Goal: Task Accomplishment & Management: Use online tool/utility

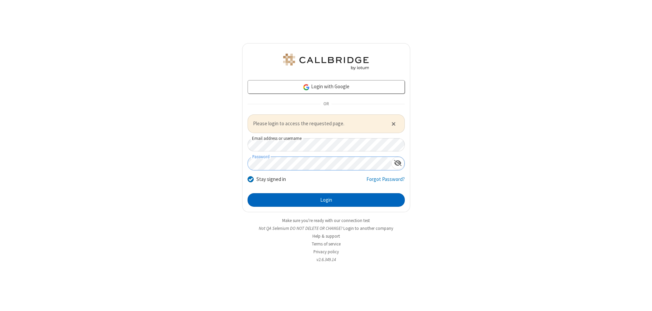
click at [326, 200] on button "Login" at bounding box center [326, 200] width 157 height 14
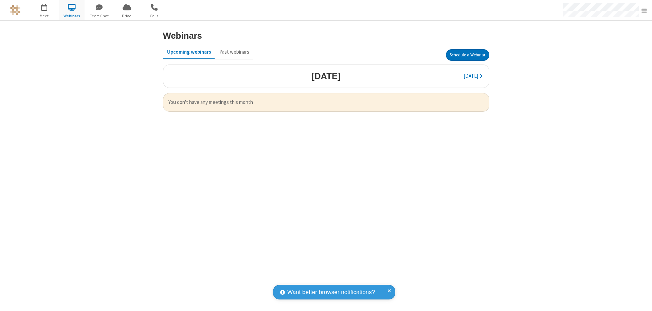
click at [467, 55] on button "Schedule a Webinar" at bounding box center [467, 55] width 43 height 12
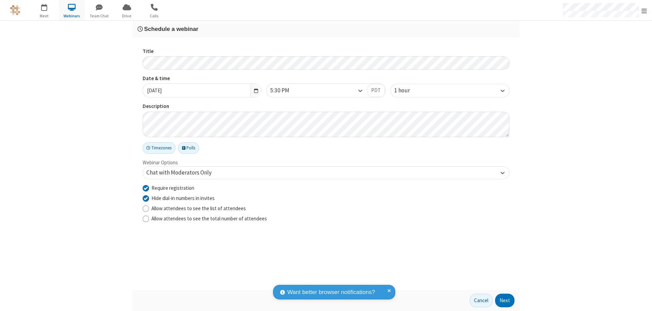
click at [146, 188] on input "Require registration" at bounding box center [146, 187] width 6 height 7
checkbox input "false"
click at [505, 301] on button "Next" at bounding box center [504, 301] width 19 height 14
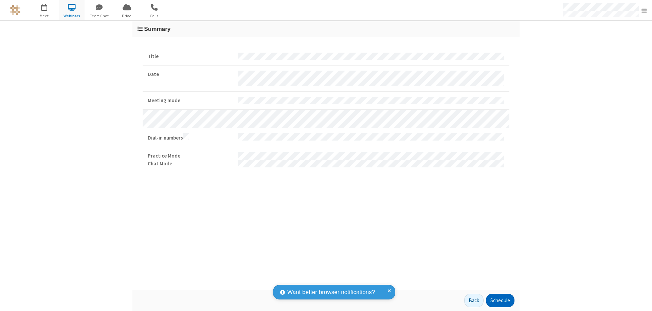
click at [500, 301] on button "Schedule" at bounding box center [500, 301] width 29 height 14
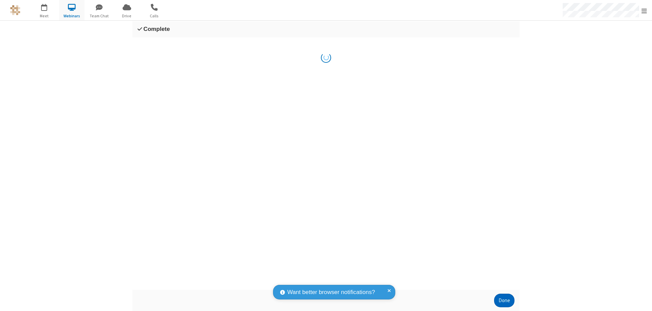
click at [505, 301] on button "Done" at bounding box center [504, 301] width 20 height 14
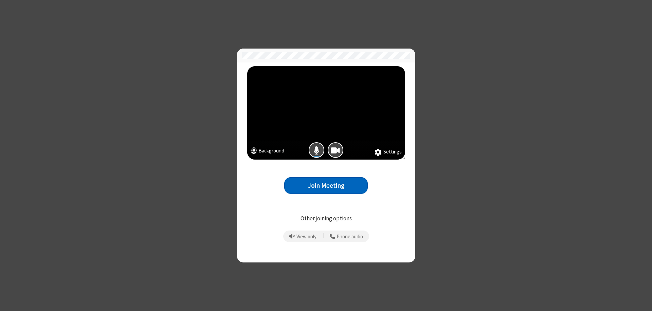
click at [326, 185] on button "Join Meeting" at bounding box center [326, 185] width 84 height 17
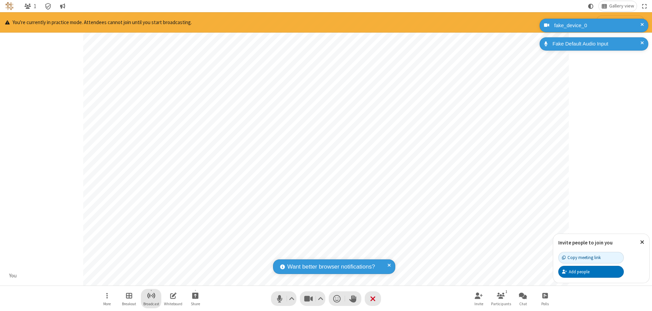
click at [151, 296] on span "Start broadcast" at bounding box center [151, 295] width 8 height 8
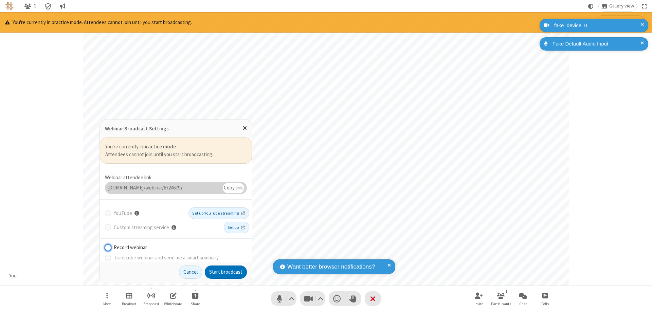
click at [226, 272] on button "Start broadcast" at bounding box center [226, 273] width 42 height 14
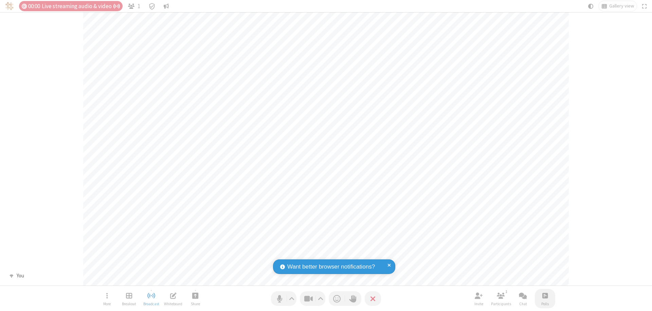
click at [545, 296] on span "Open poll" at bounding box center [545, 295] width 5 height 8
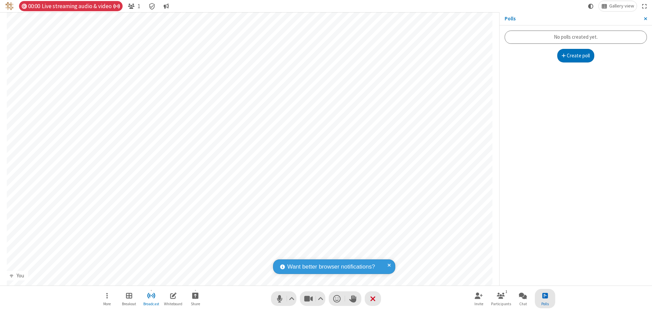
click at [576, 56] on button "Create poll" at bounding box center [576, 56] width 37 height 14
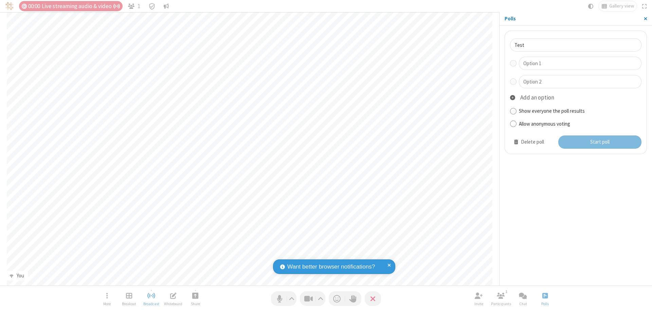
type input "Test"
type input "Yes"
type input "No"
click at [600, 142] on button "Start poll" at bounding box center [601, 143] width 84 height 14
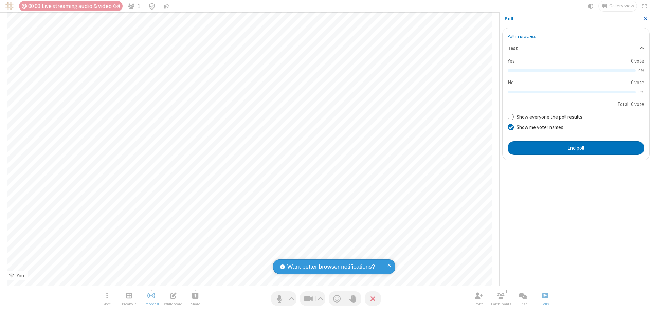
click at [646, 19] on span "Close sidebar" at bounding box center [645, 18] width 3 height 5
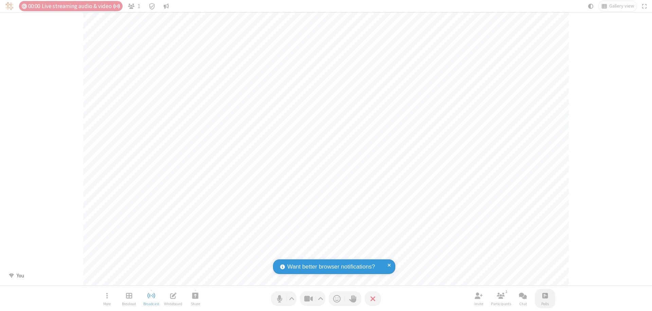
click at [545, 296] on span "Open poll" at bounding box center [545, 295] width 5 height 8
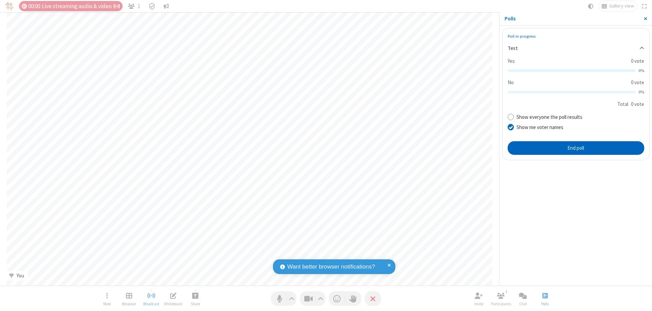
click at [576, 148] on button "End poll" at bounding box center [576, 148] width 137 height 14
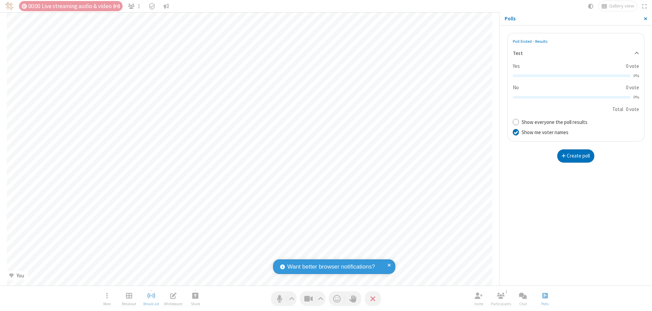
click at [646, 19] on span "Close sidebar" at bounding box center [645, 18] width 3 height 5
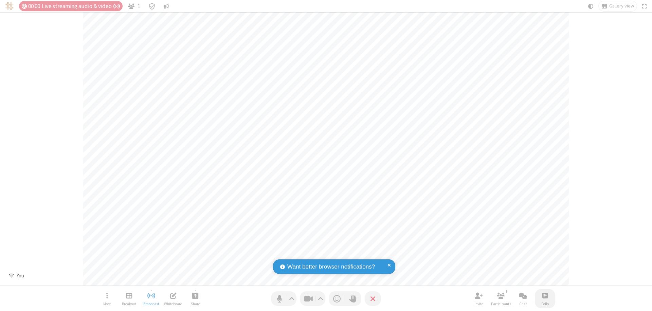
click at [545, 296] on span "Open poll" at bounding box center [545, 295] width 5 height 8
